Goal: Complete application form: Complete application form

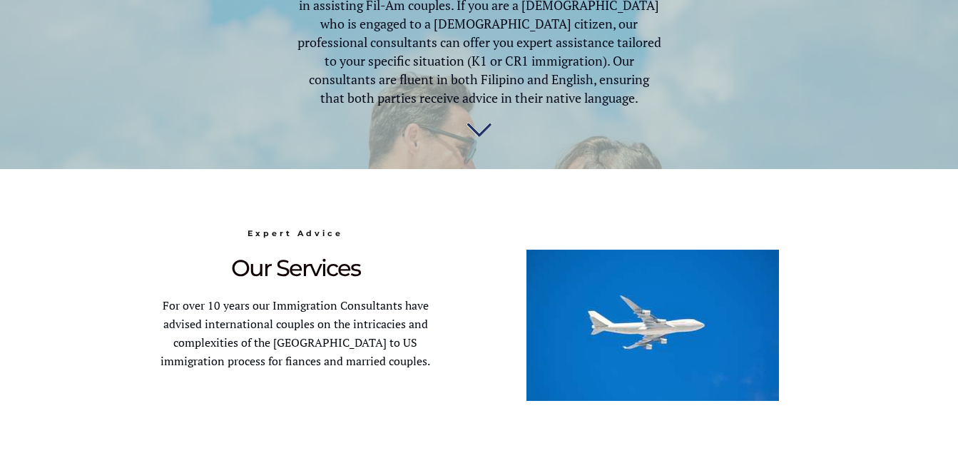
scroll to position [856, 0]
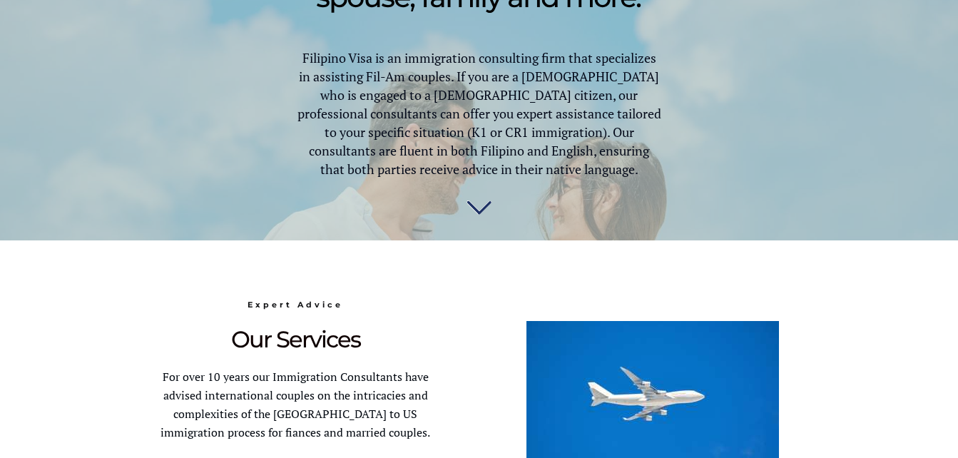
click at [472, 206] on img at bounding box center [479, 208] width 25 height 29
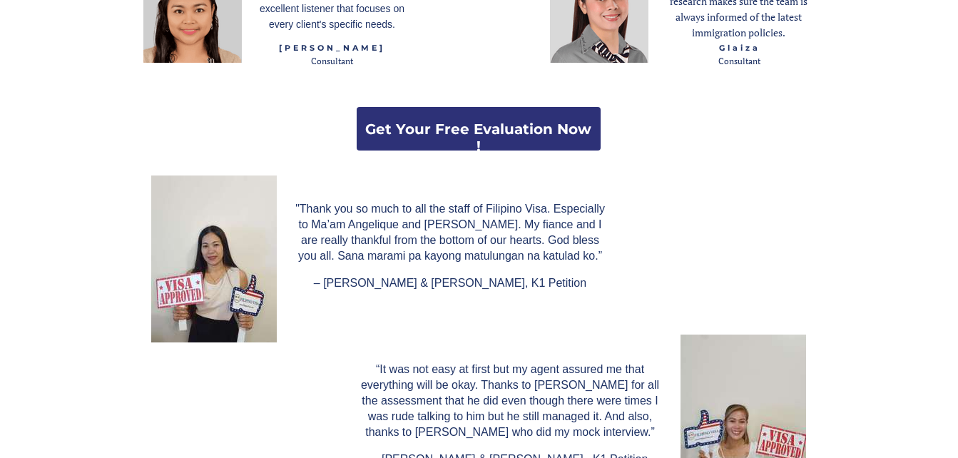
scroll to position [2167, 0]
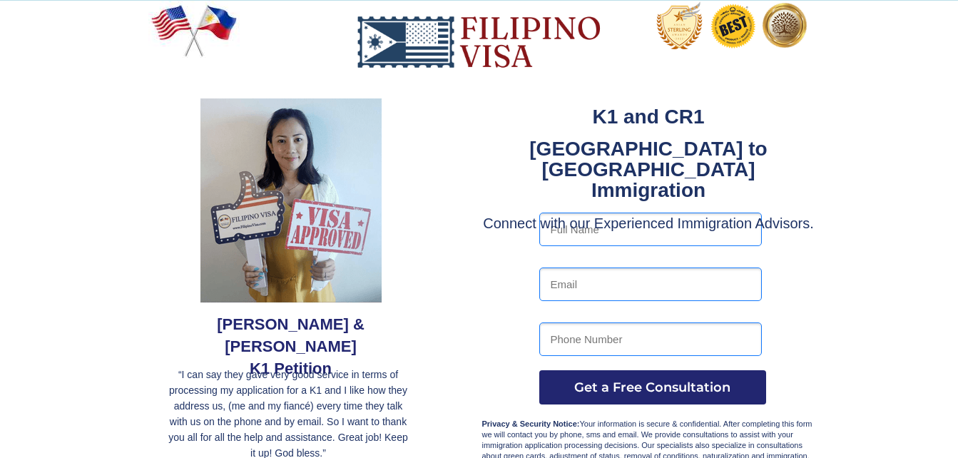
click at [602, 227] on input "text" at bounding box center [650, 230] width 223 height 34
type input "[PERSON_NAME]"
type input "[PERSON_NAME][EMAIL_ADDRESS][DOMAIN_NAME]"
type input "7202706054"
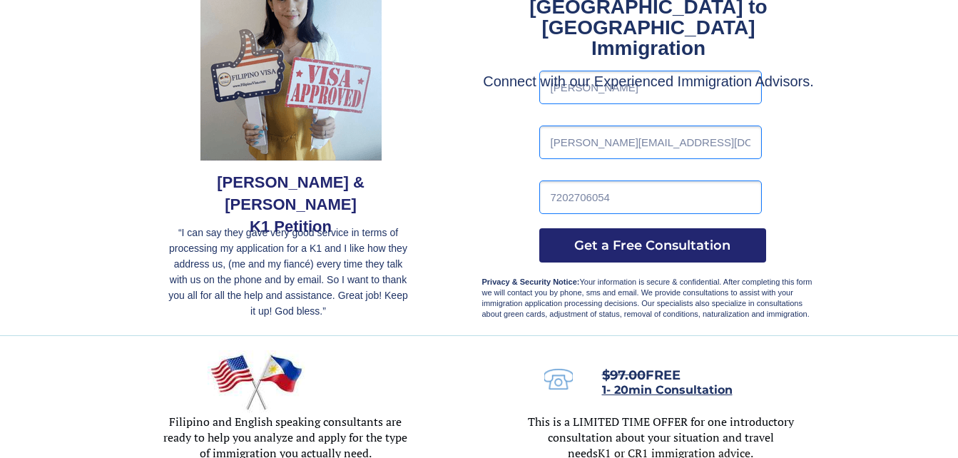
scroll to position [143, 0]
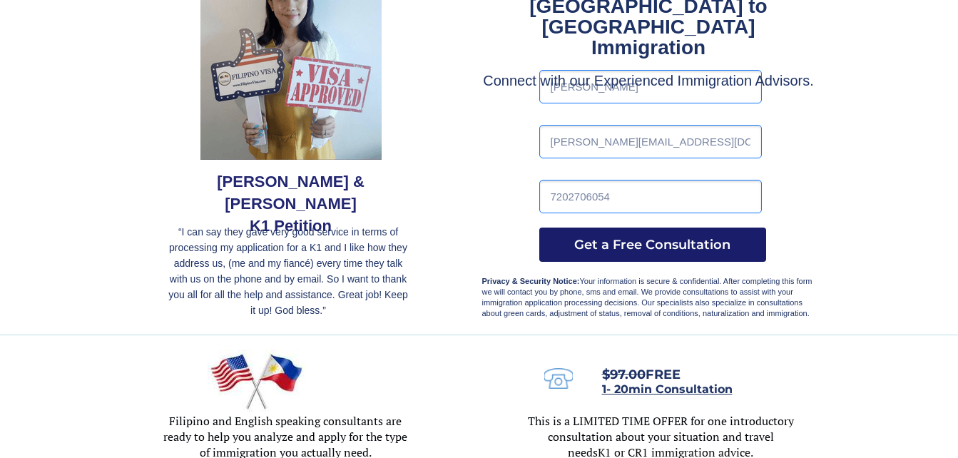
click at [629, 250] on span "Get a Free Consultation" at bounding box center [652, 245] width 227 height 16
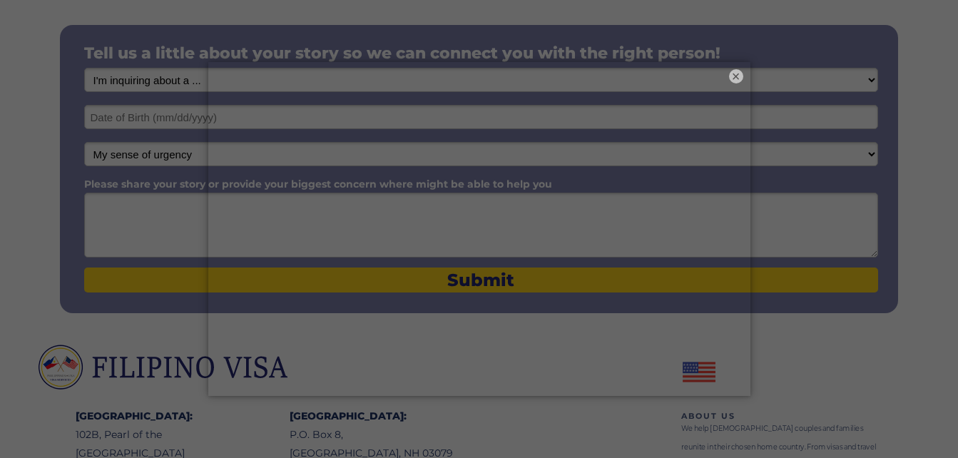
scroll to position [285, 0]
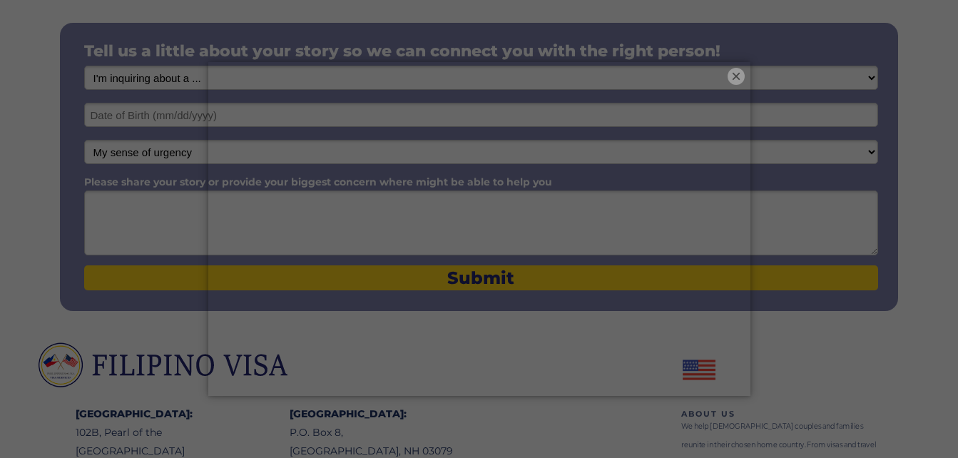
click at [734, 69] on button "×" at bounding box center [736, 76] width 17 height 17
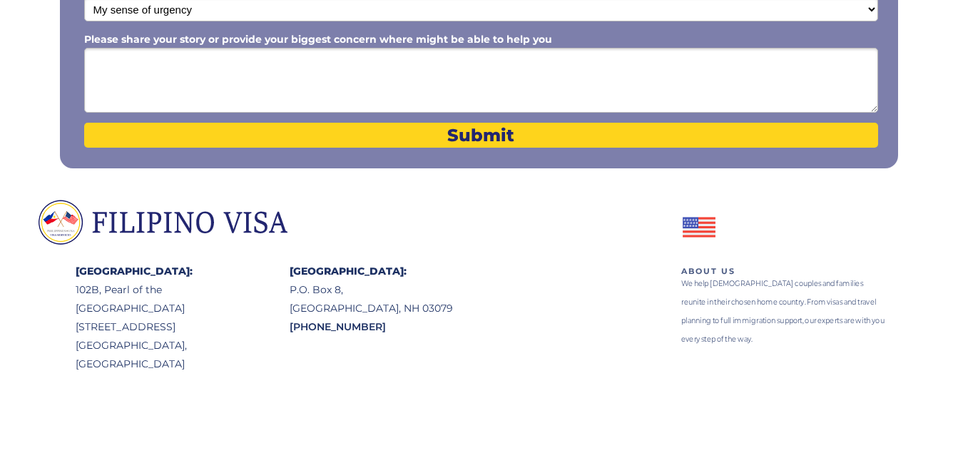
scroll to position [434, 0]
